Goal: Check status: Check status

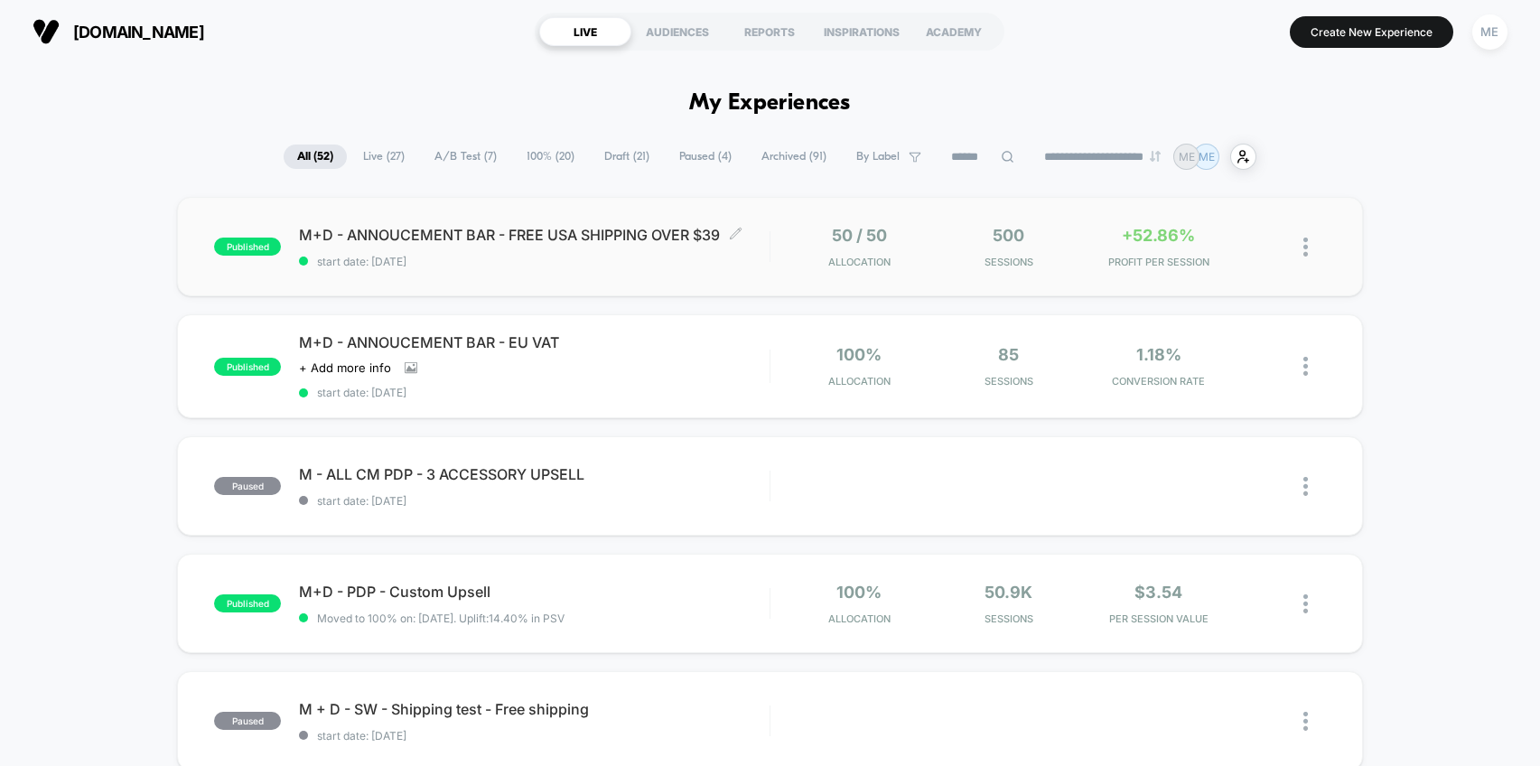
click at [743, 259] on span "start date: [DATE]" at bounding box center [534, 262] width 471 height 14
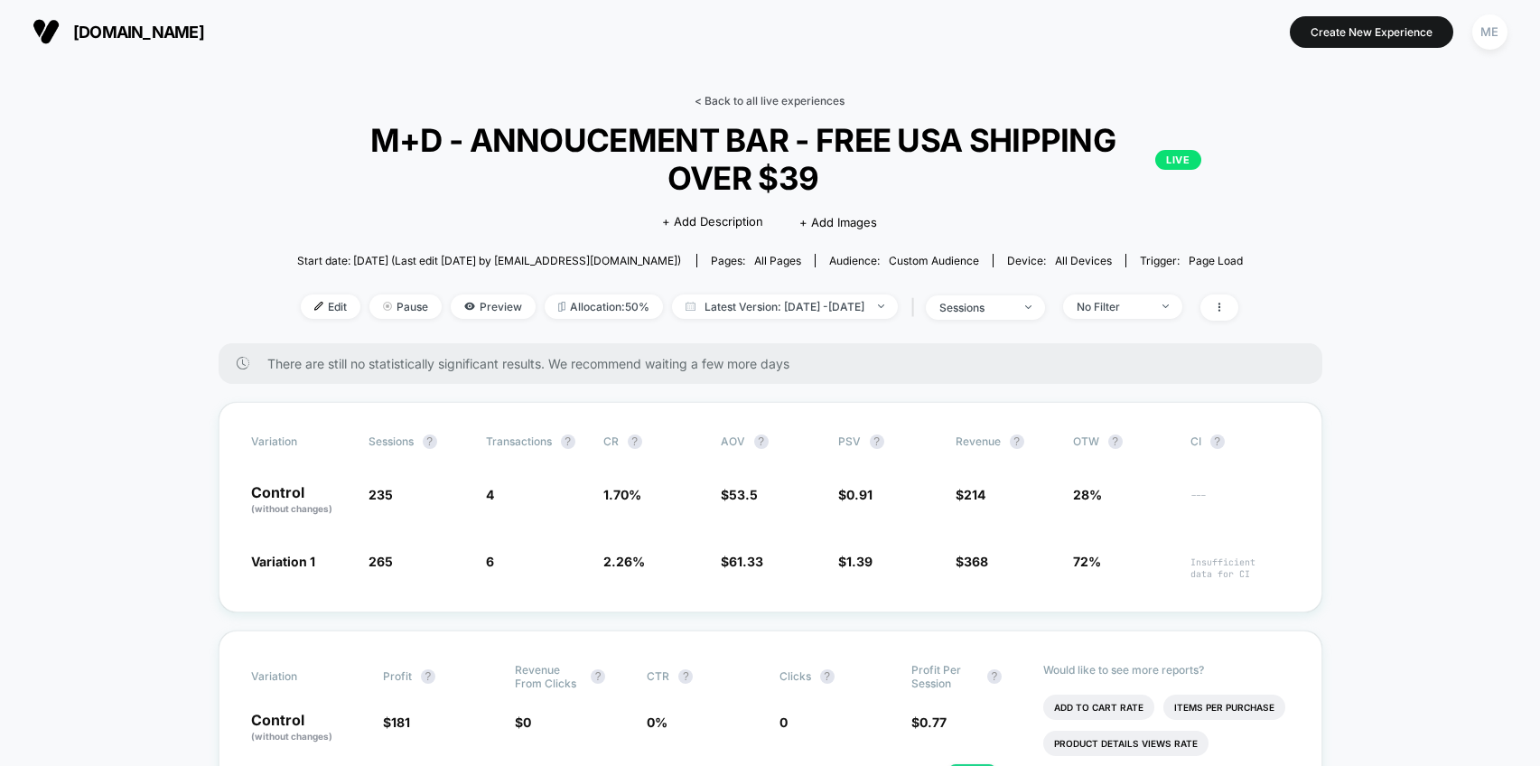
click at [751, 102] on link "< Back to all live experiences" at bounding box center [770, 101] width 150 height 14
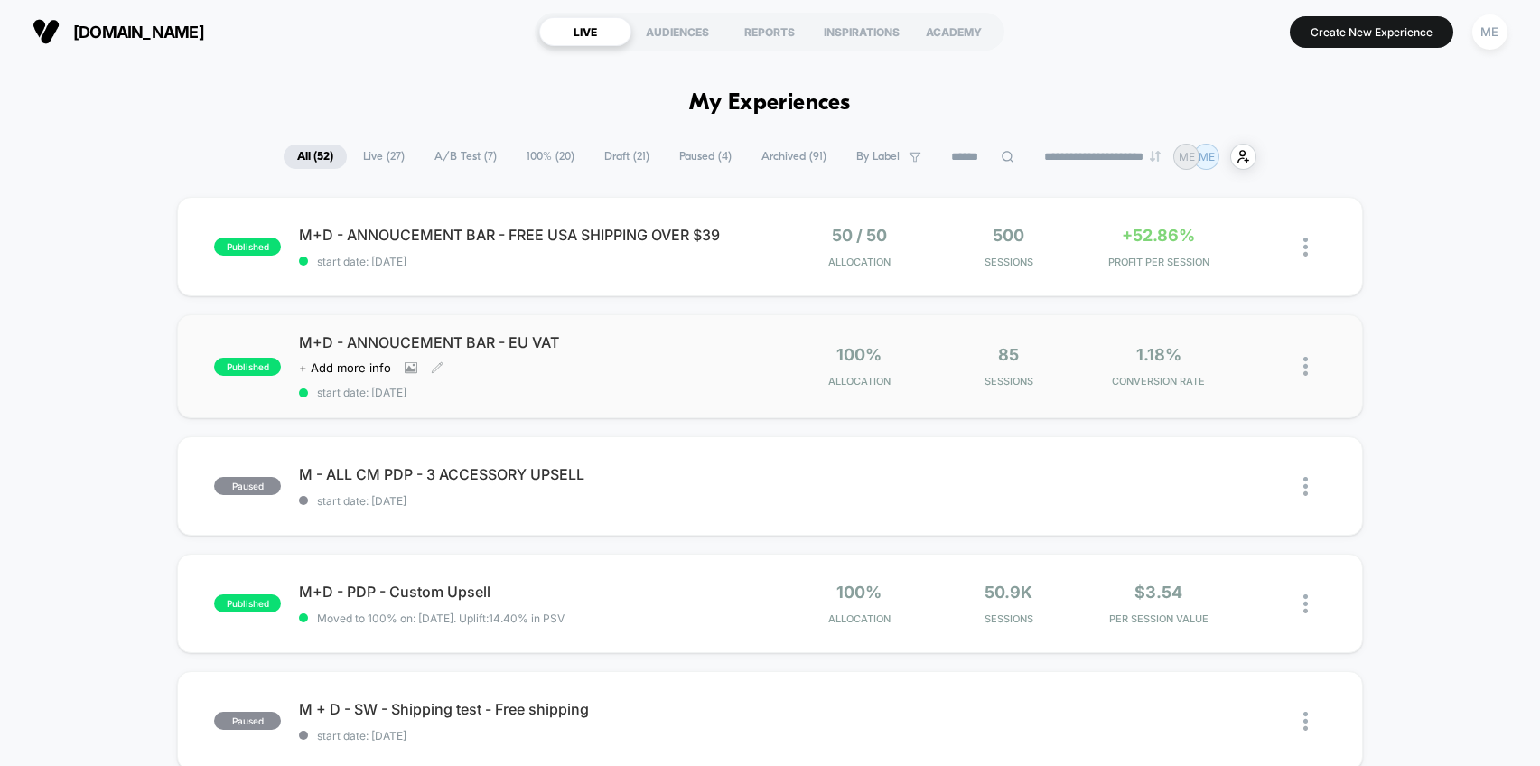
click at [705, 378] on div "M+D - ANNOUCEMENT BAR - EU VAT Click to view images Click to edit experience de…" at bounding box center [534, 366] width 471 height 66
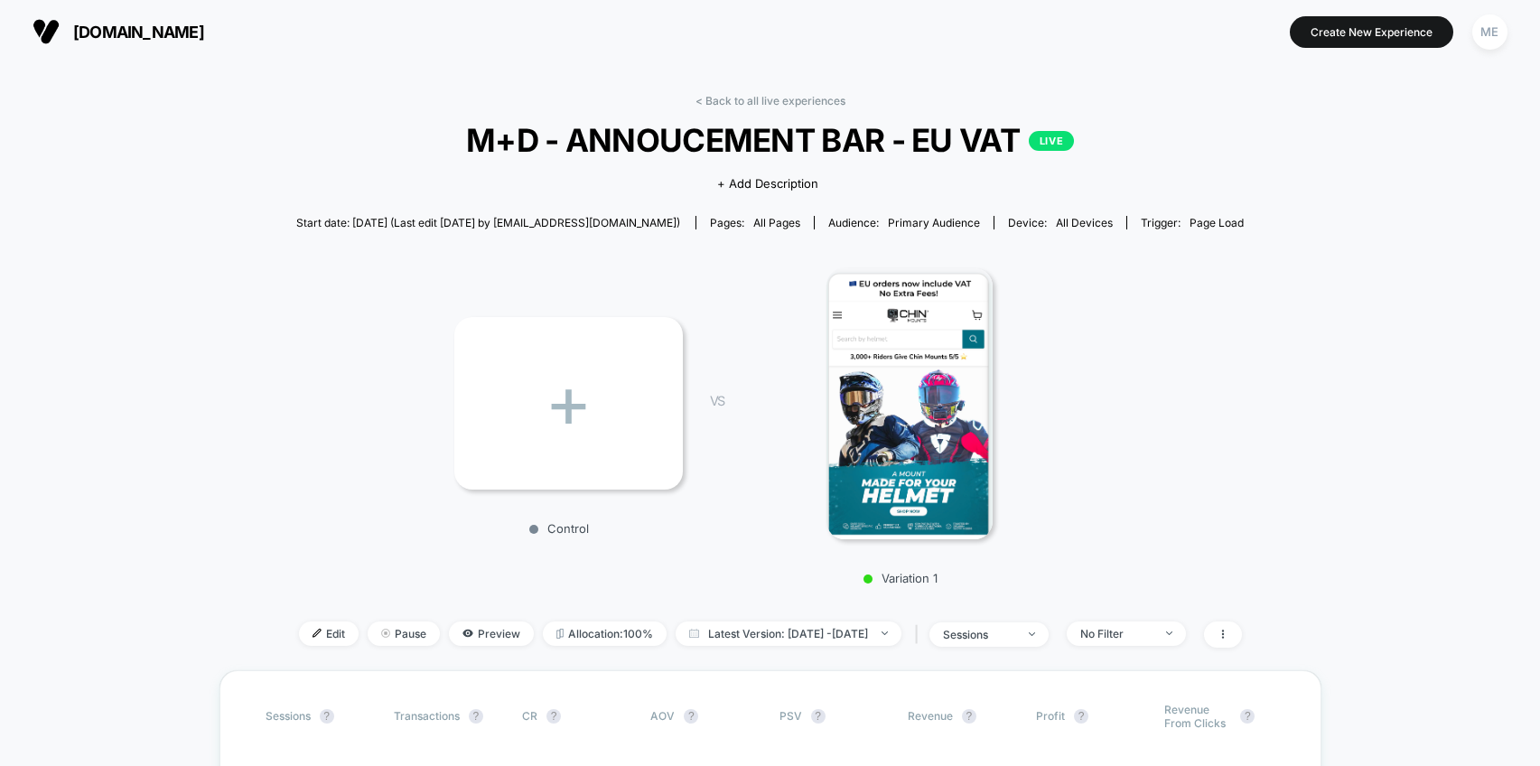
click at [761, 219] on span "all pages" at bounding box center [776, 223] width 47 height 14
click at [710, 219] on div "Pages: all pages" at bounding box center [755, 223] width 90 height 14
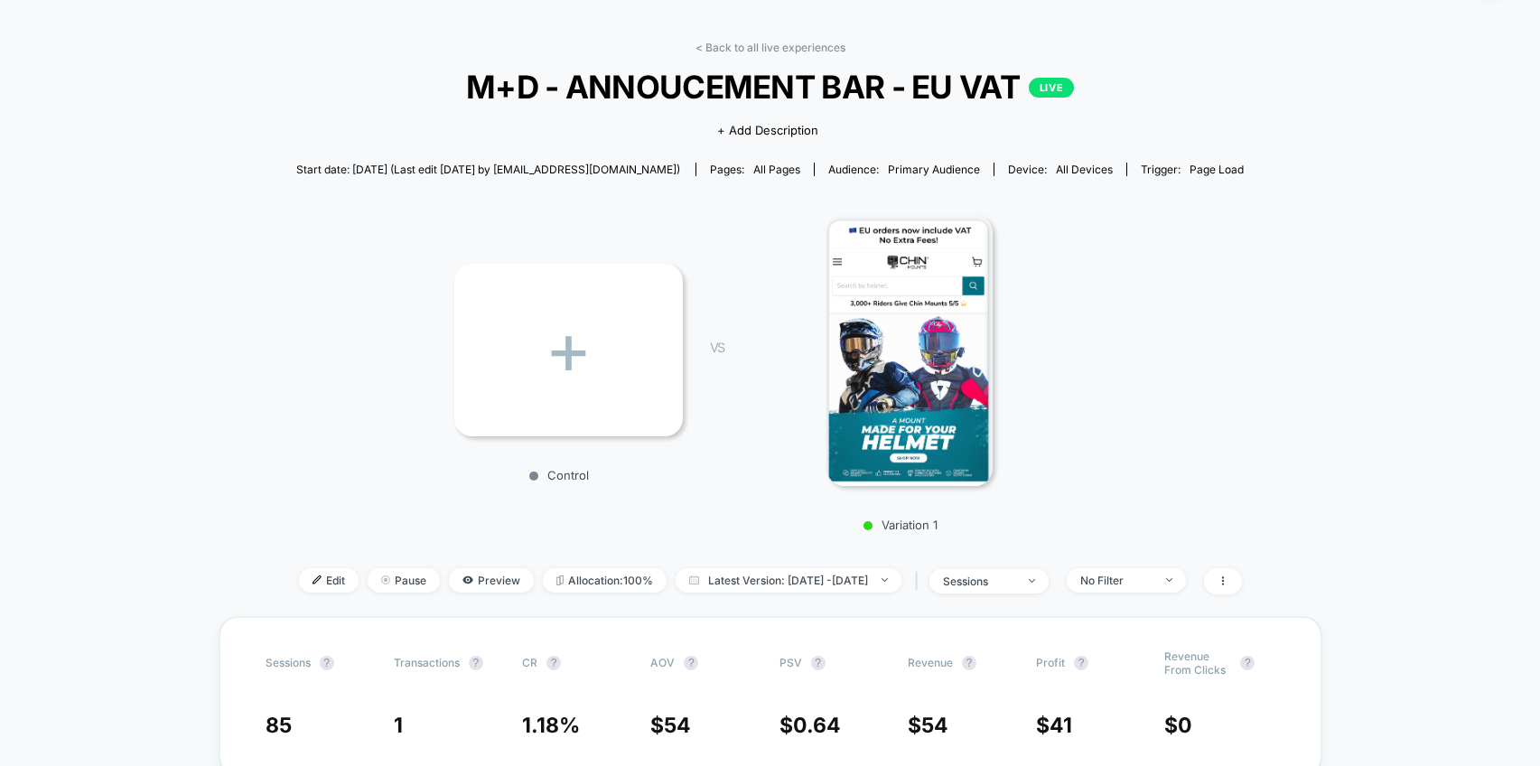
scroll to position [114, 0]
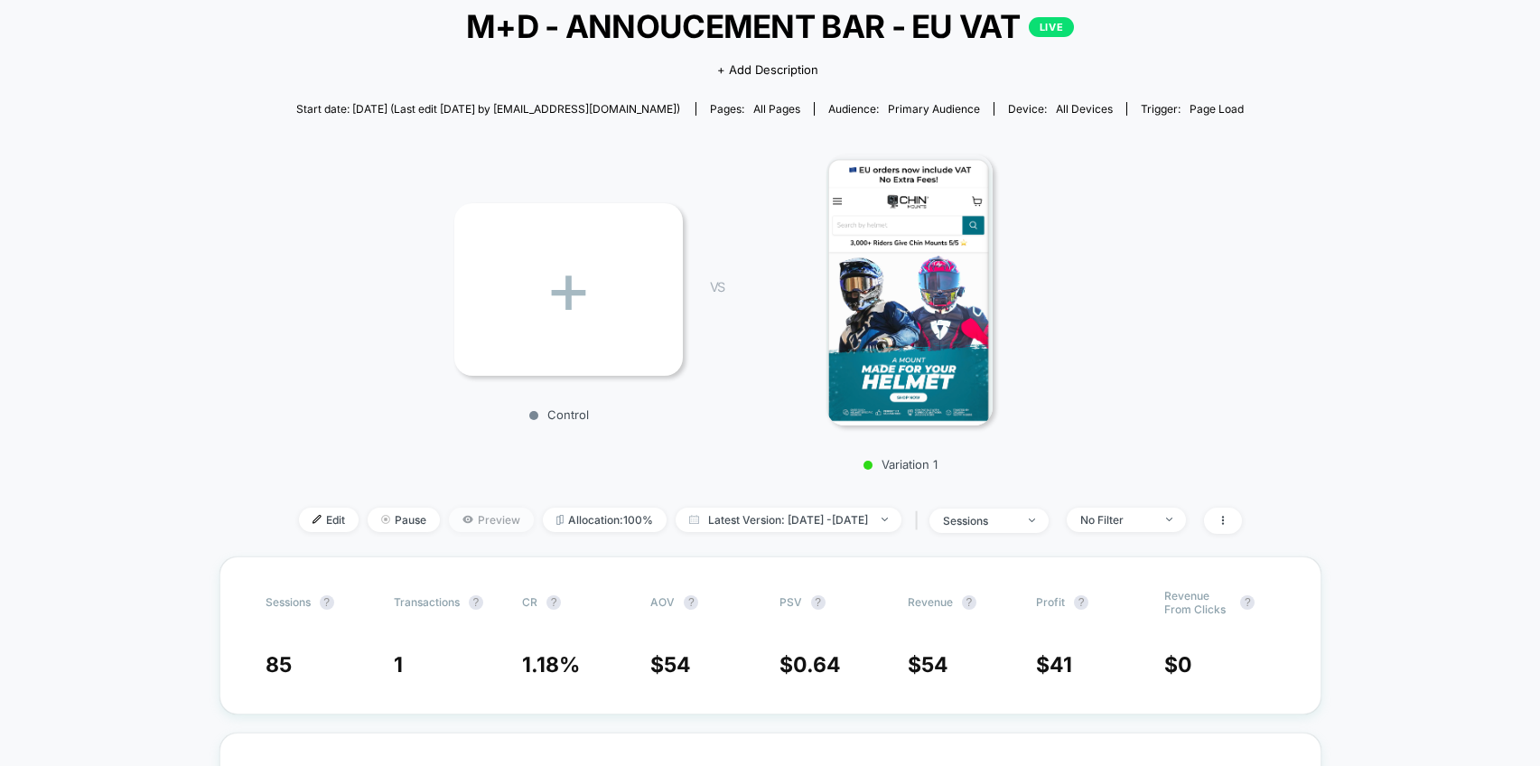
click at [481, 514] on span "Preview" at bounding box center [491, 520] width 85 height 24
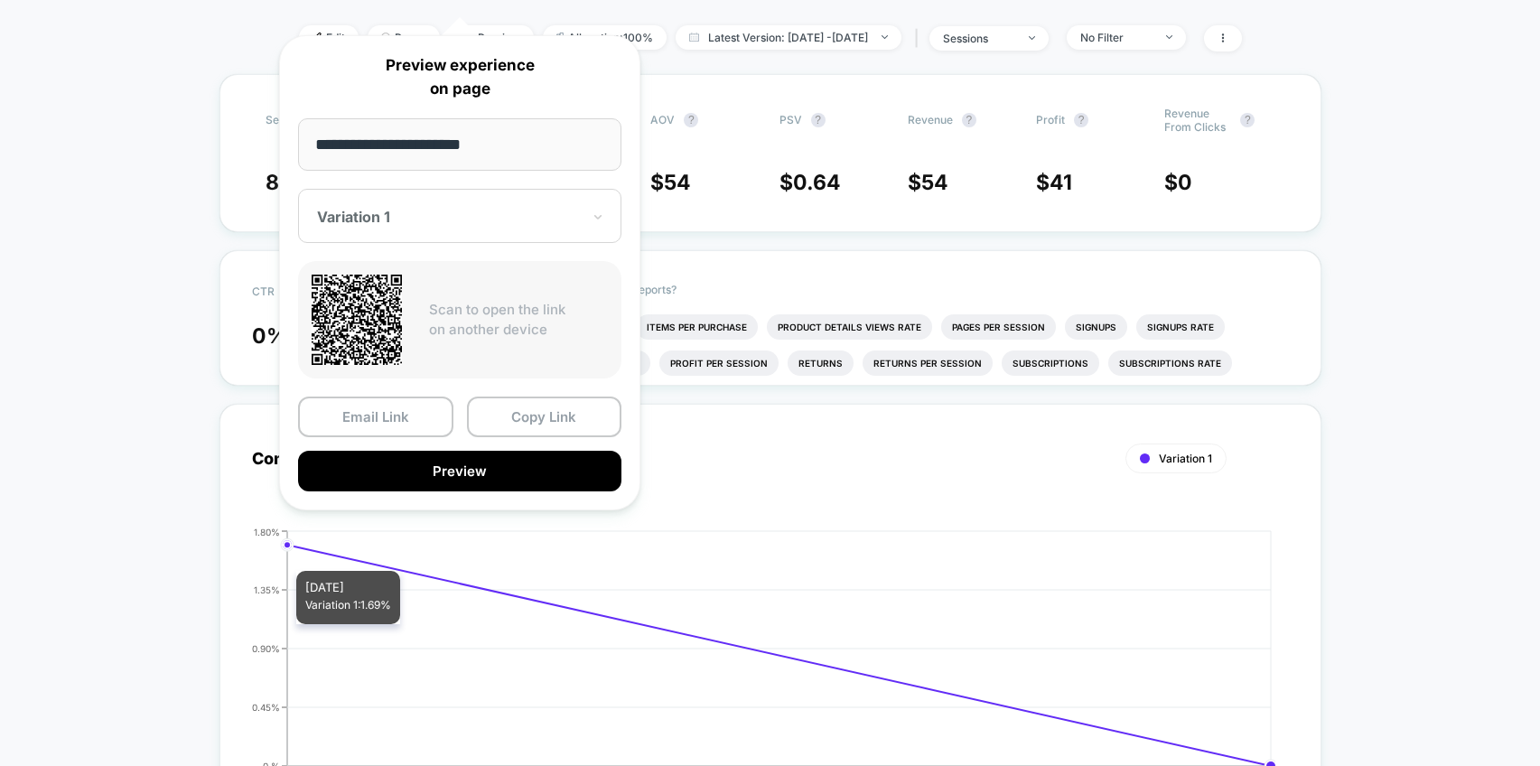
scroll to position [627, 0]
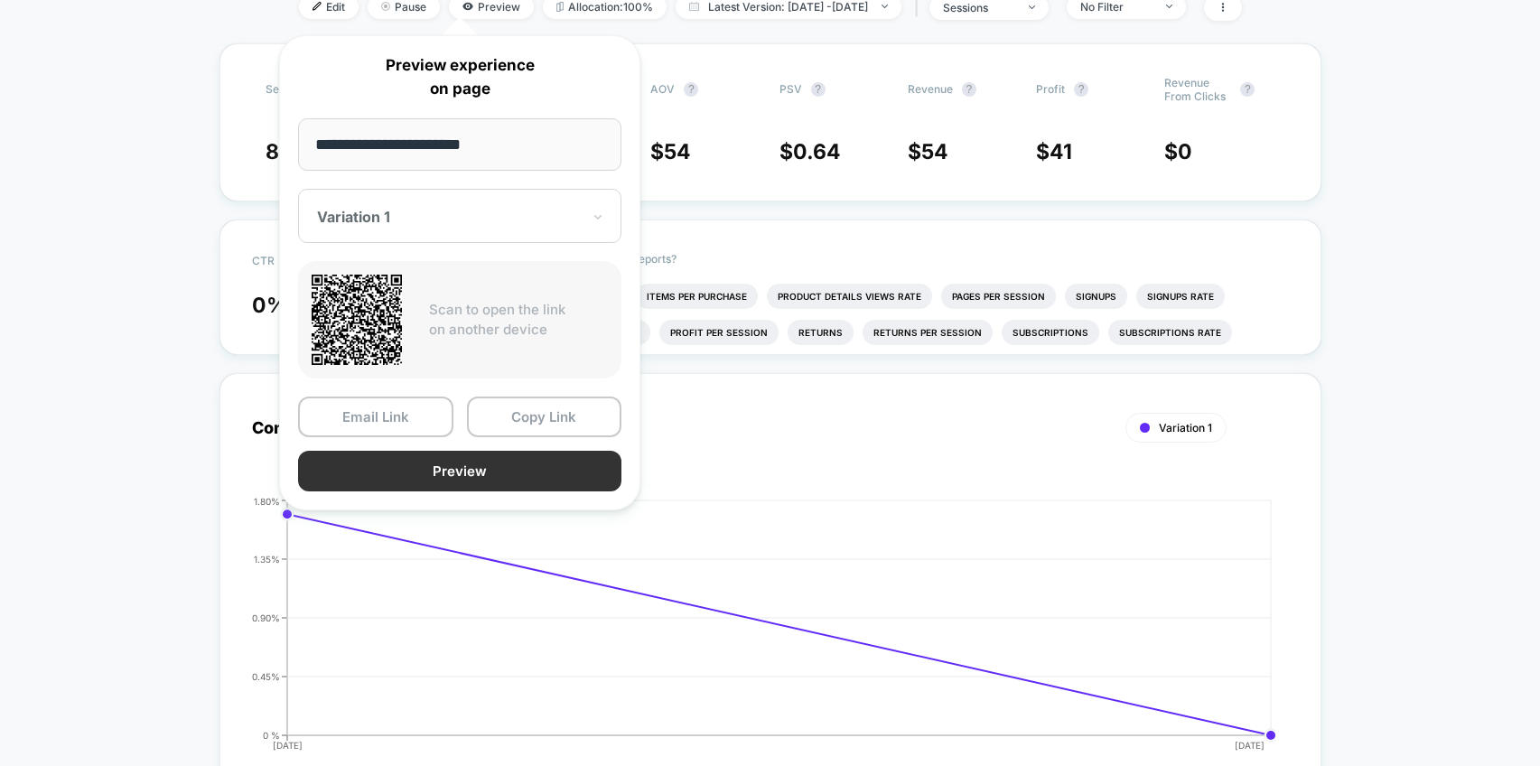
click at [520, 476] on button "Preview" at bounding box center [459, 471] width 323 height 41
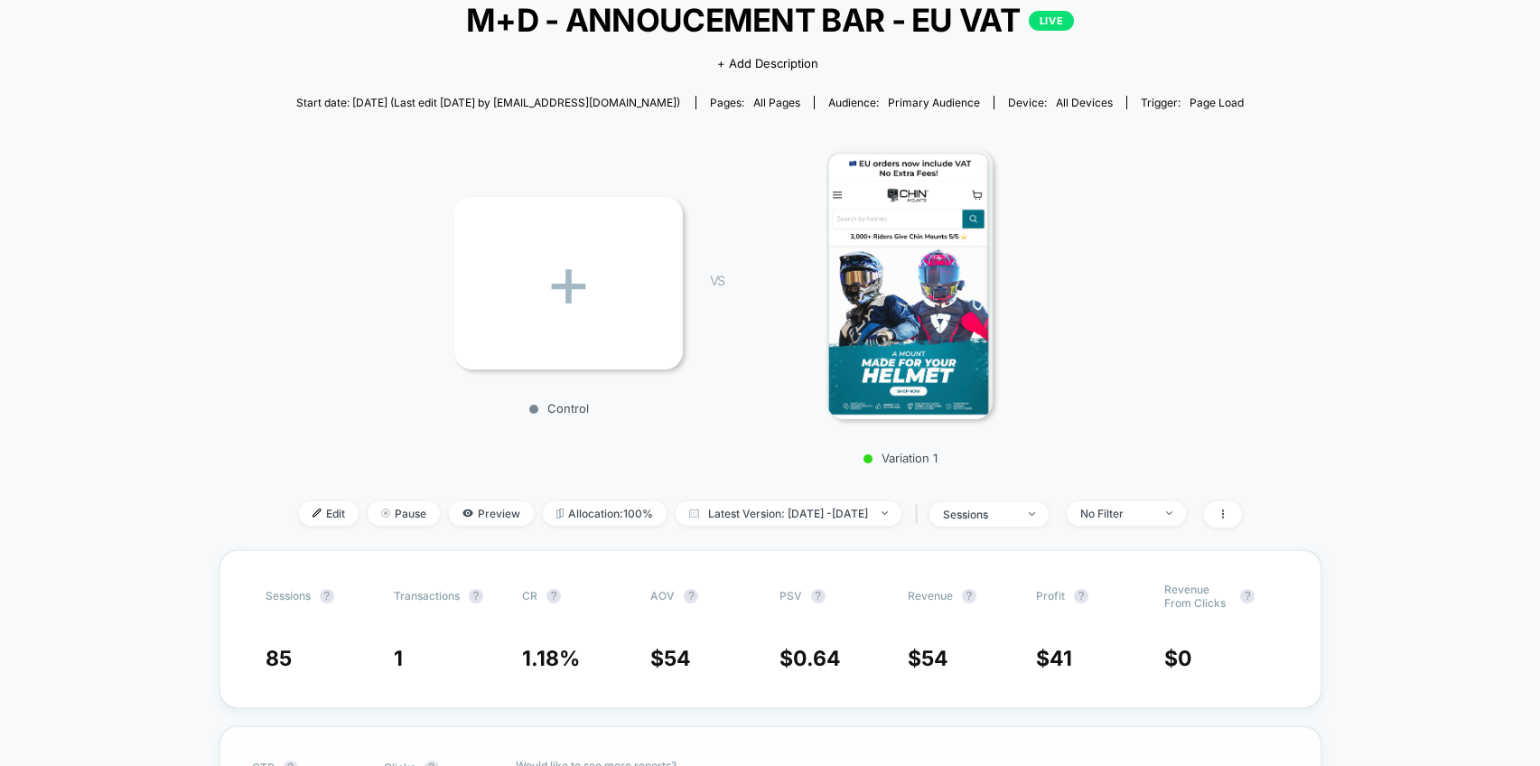
scroll to position [0, 0]
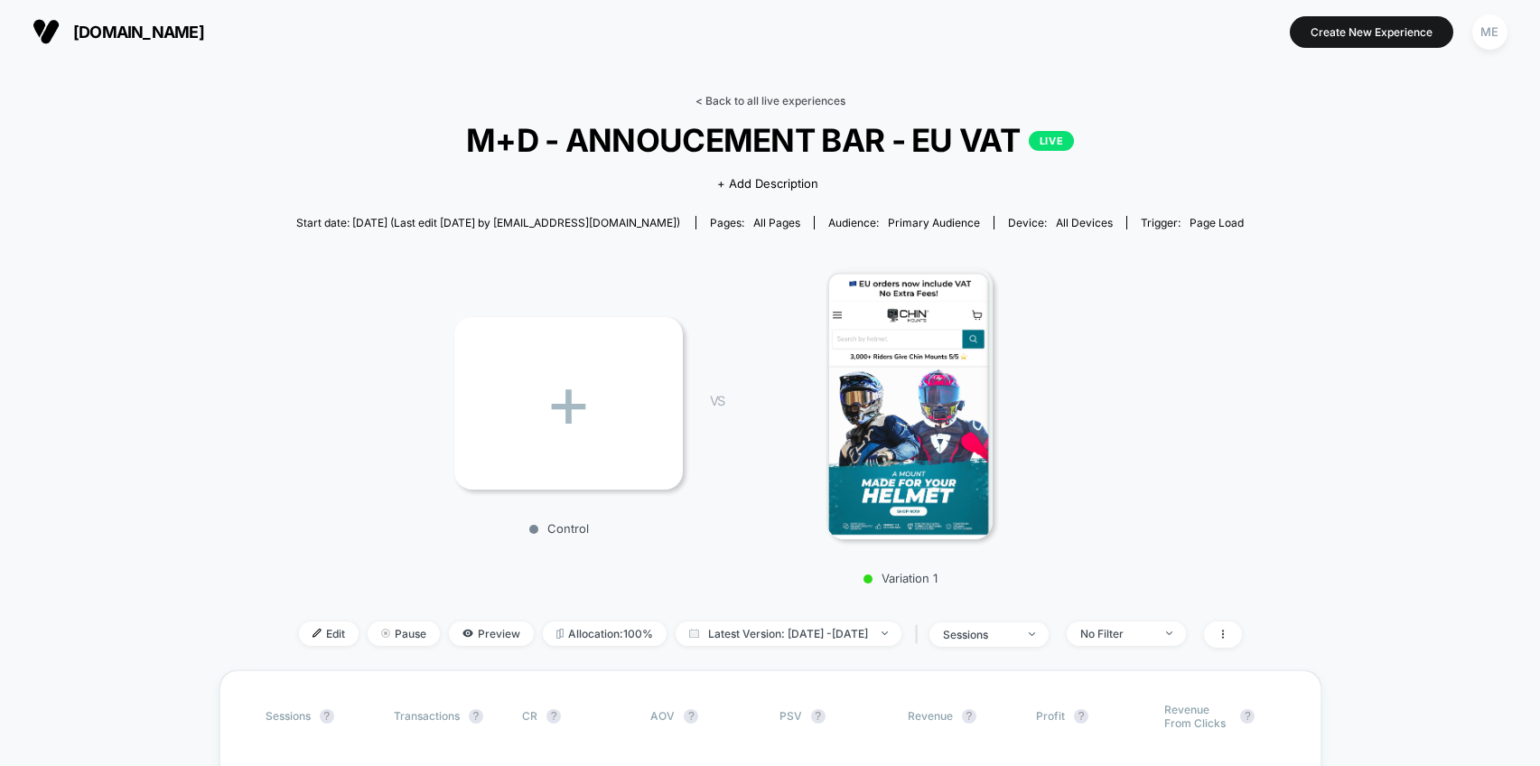
click at [715, 99] on link "< Back to all live experiences" at bounding box center [770, 101] width 150 height 14
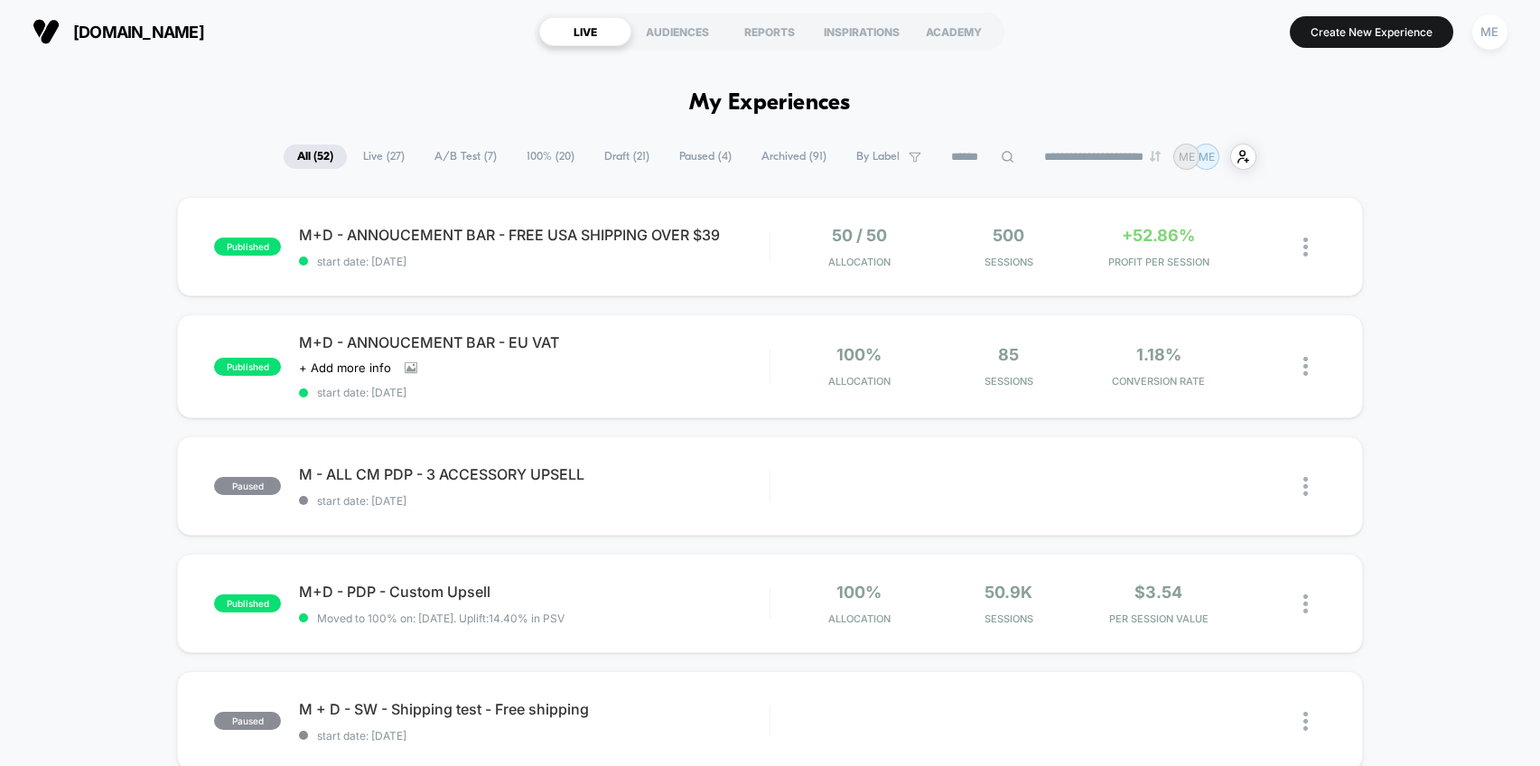
click at [554, 149] on span "100% ( 20 )" at bounding box center [550, 157] width 75 height 24
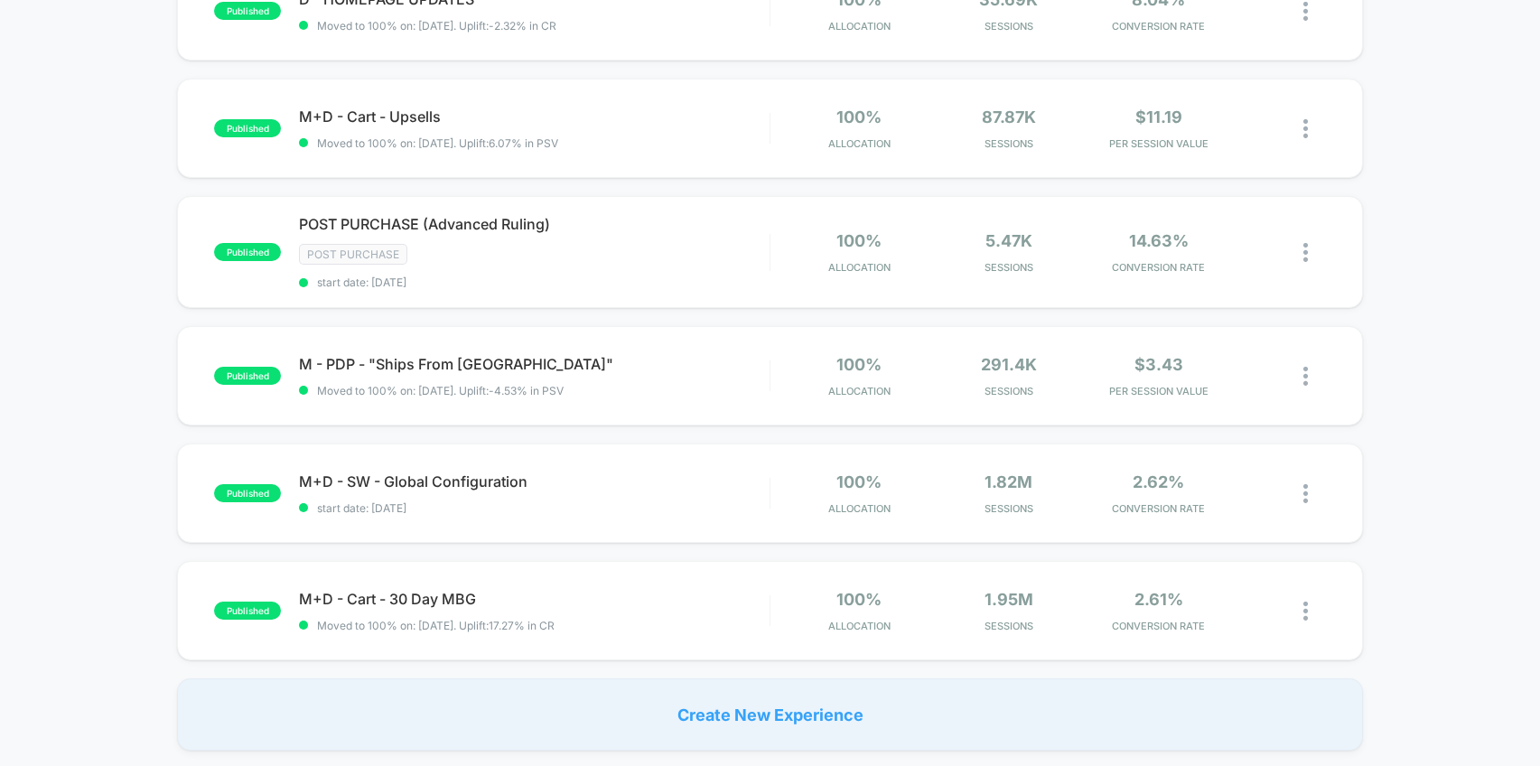
scroll to position [970, 0]
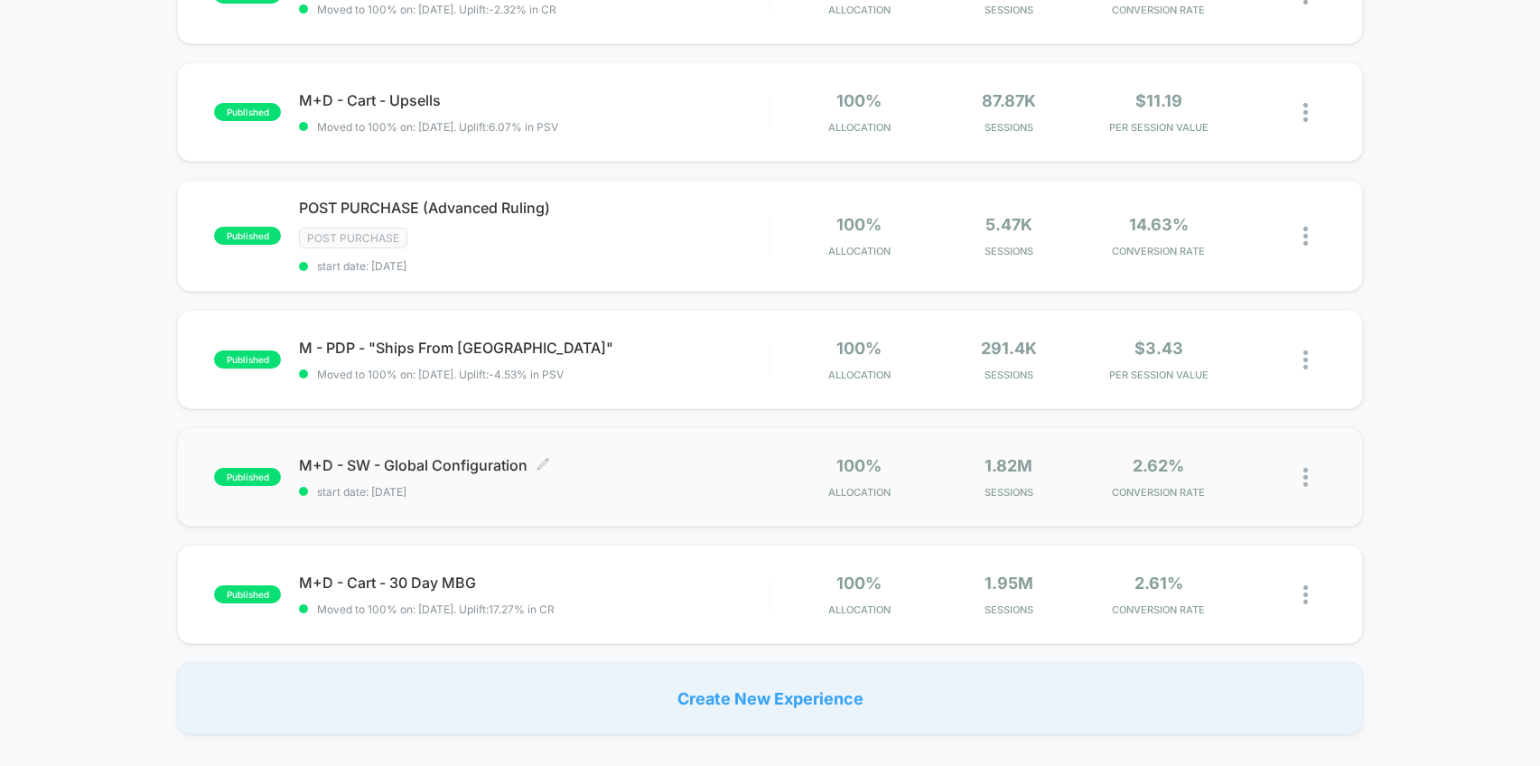
click at [646, 461] on span "M+D - SW - Global Configuration Click to edit experience details" at bounding box center [534, 465] width 471 height 18
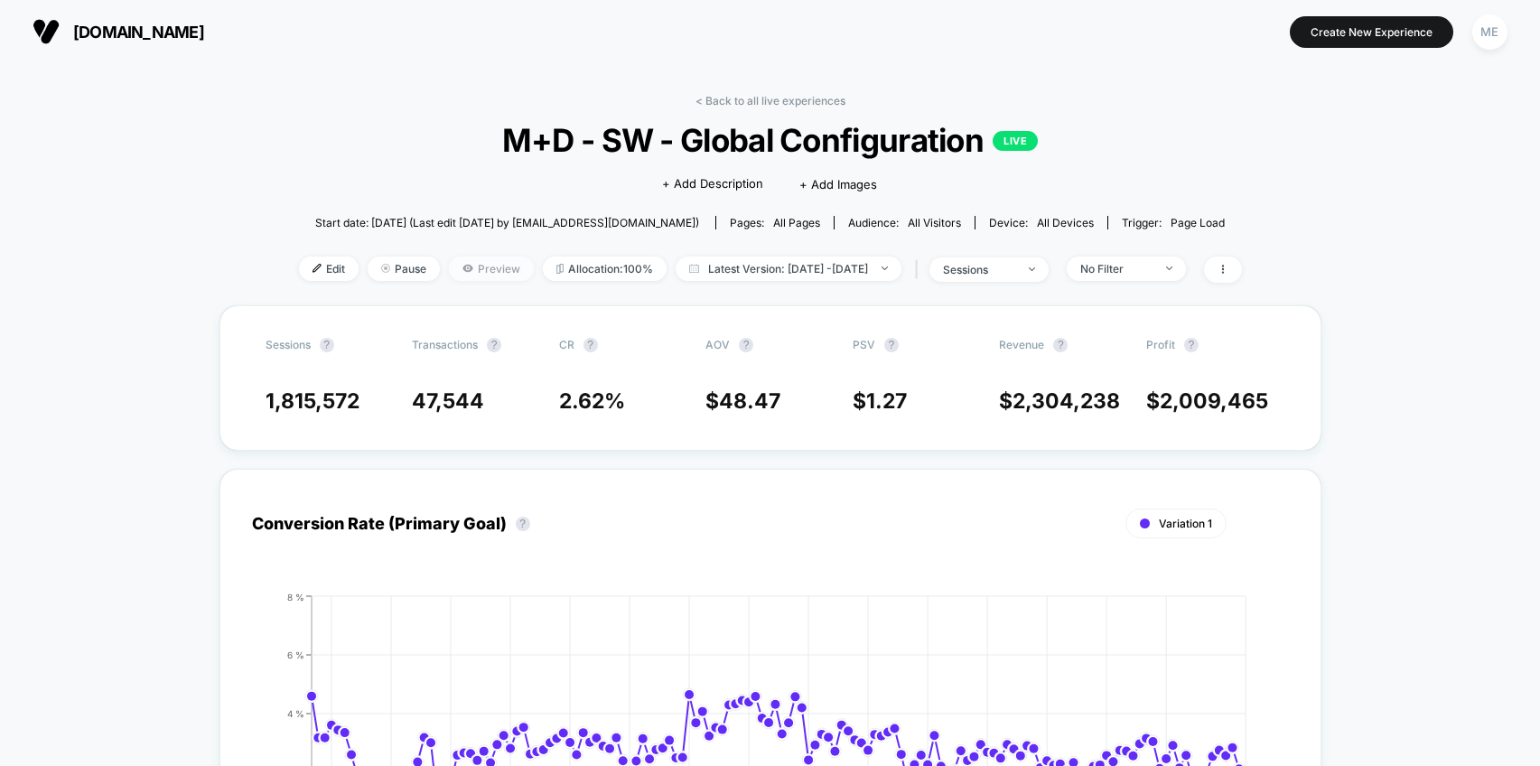
click at [477, 266] on span "Preview" at bounding box center [491, 269] width 85 height 24
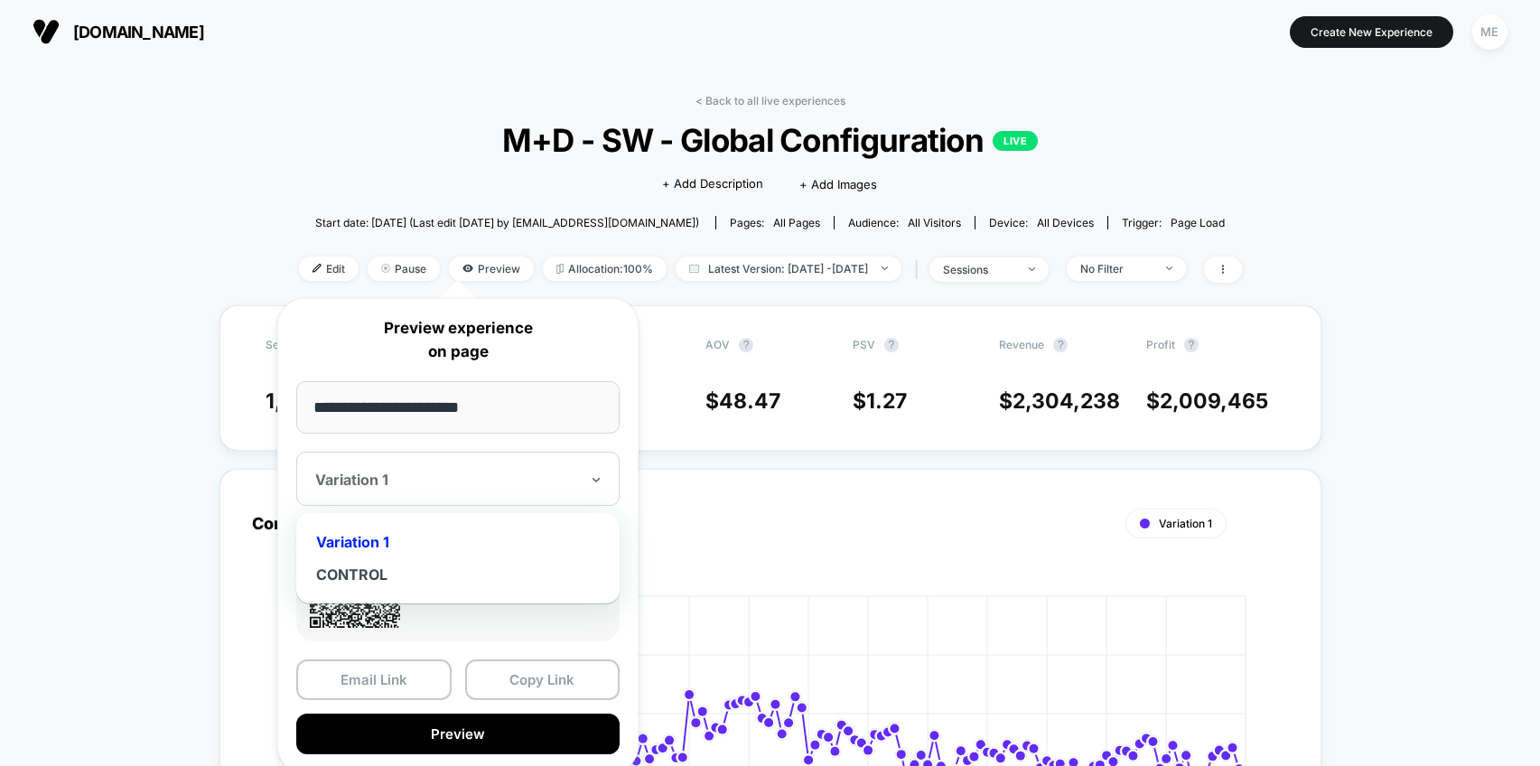
click at [432, 495] on div "Variation 1" at bounding box center [457, 479] width 323 height 54
click at [443, 482] on div at bounding box center [447, 480] width 264 height 18
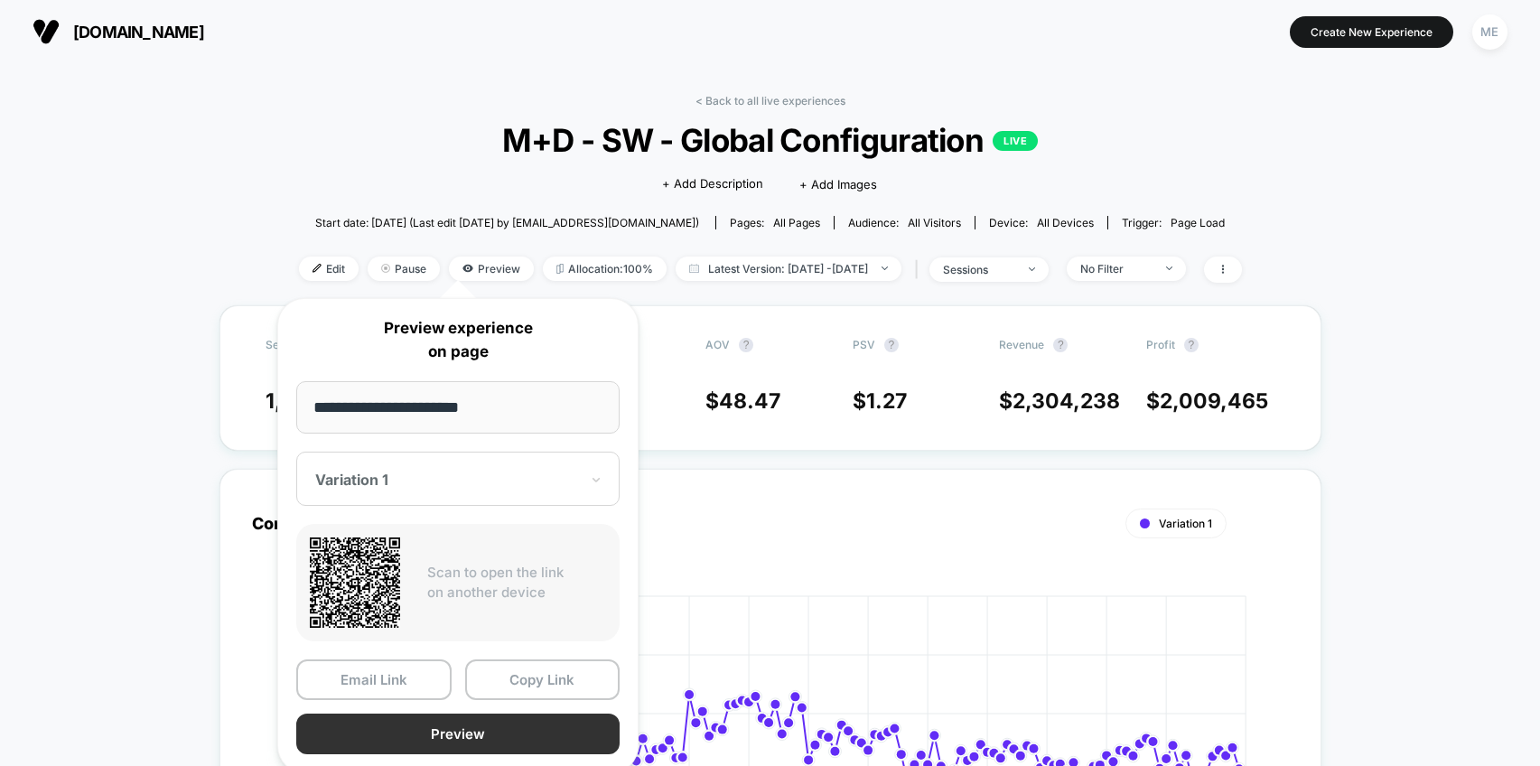
click at [454, 734] on button "Preview" at bounding box center [457, 734] width 323 height 41
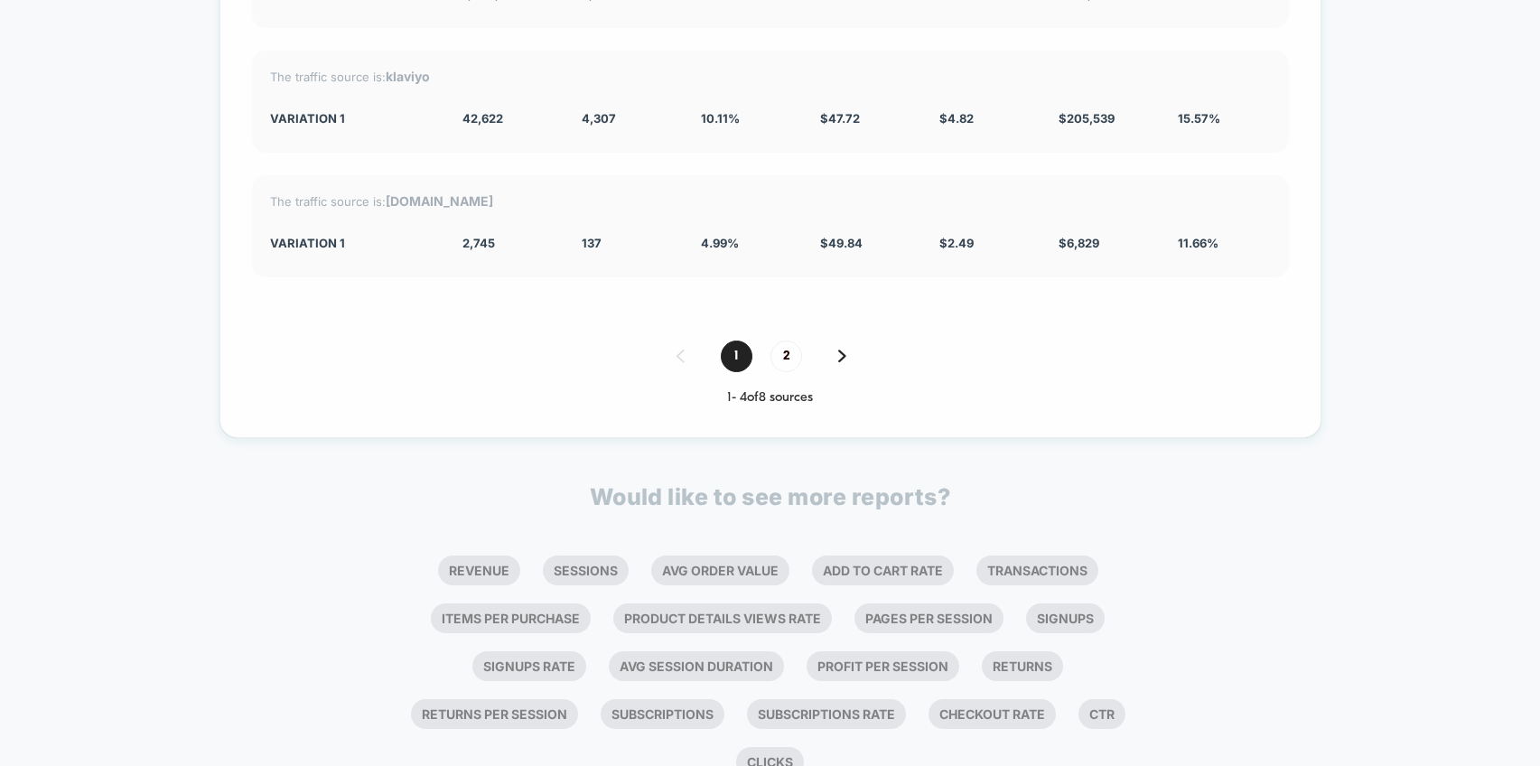
scroll to position [3185, 0]
